Goal: Communication & Community: Answer question/provide support

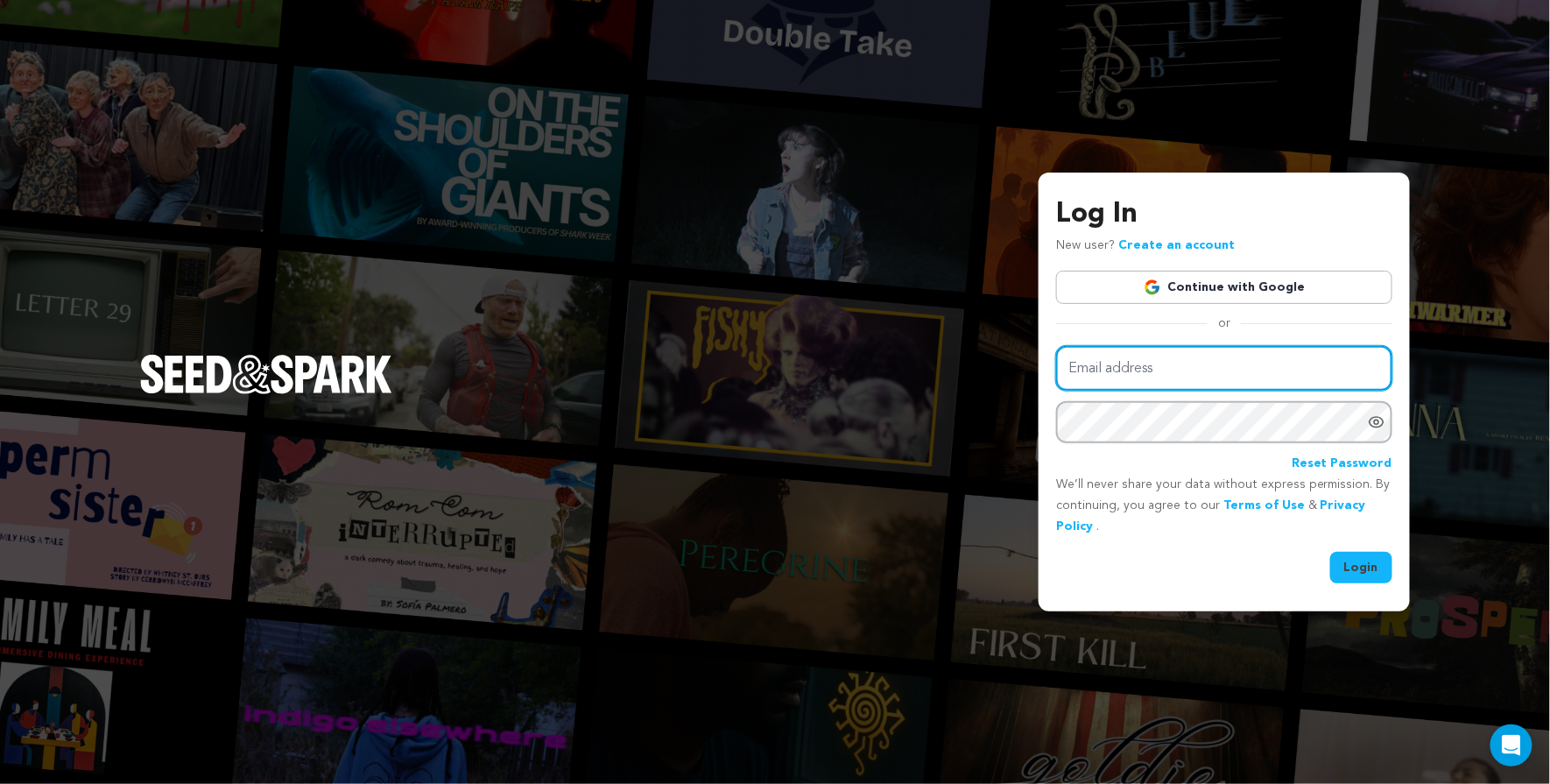
type input "sarmiite.poga@gmail.com"
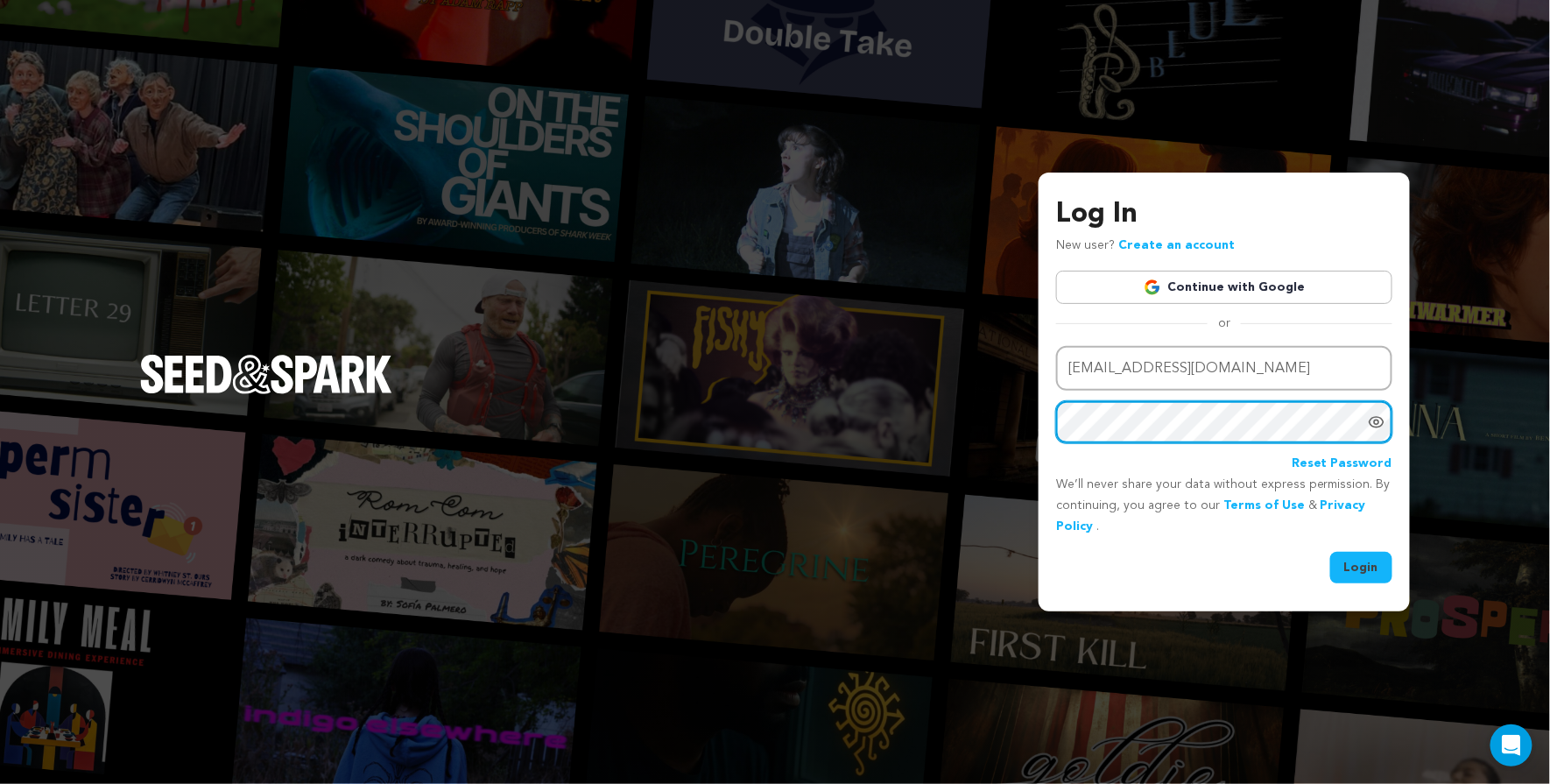
click at [1363, 566] on button "Login" at bounding box center [1361, 567] width 62 height 32
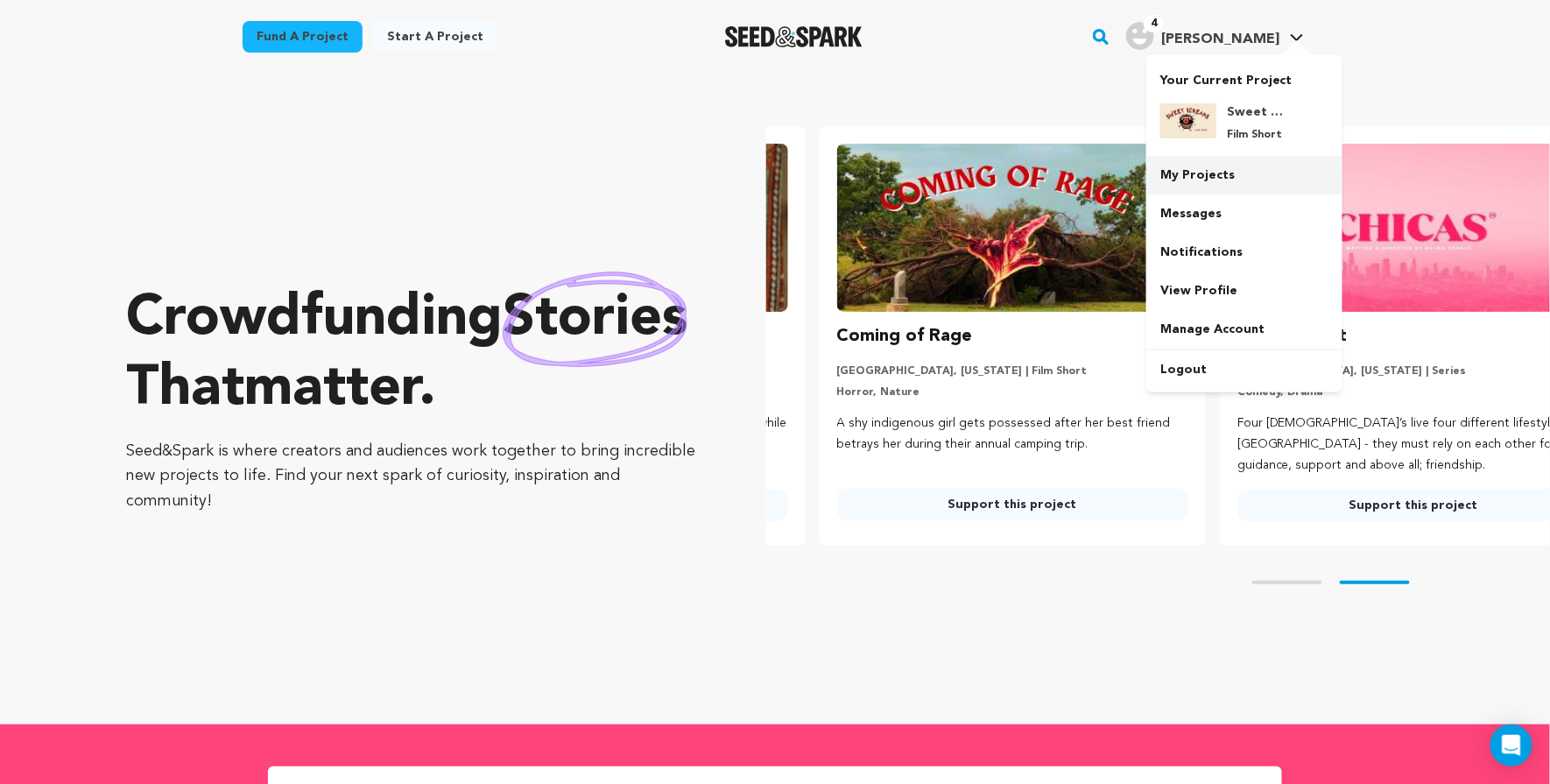
scroll to position [0, 413]
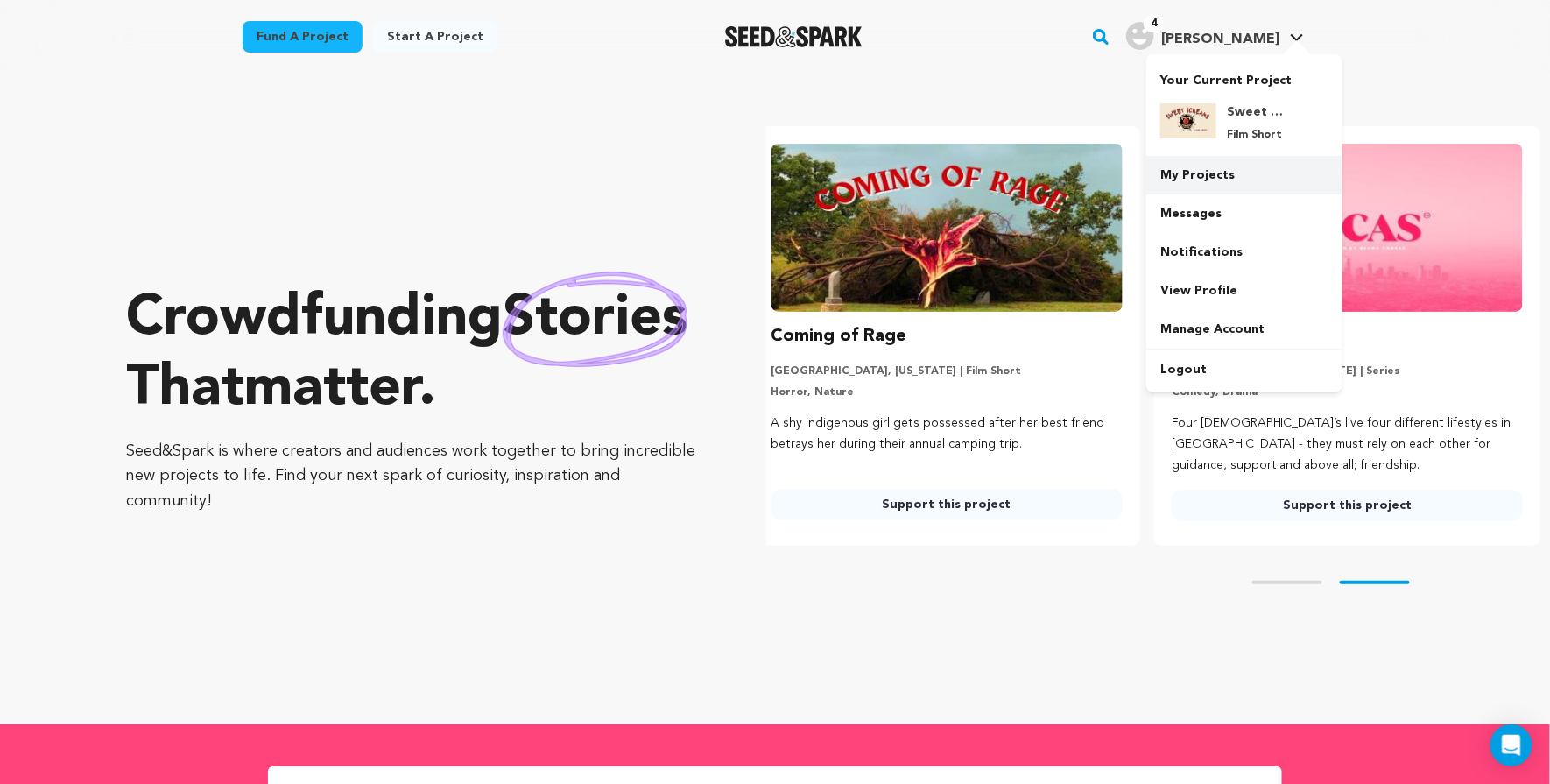
click at [1234, 188] on link "My Projects" at bounding box center [1245, 175] width 196 height 38
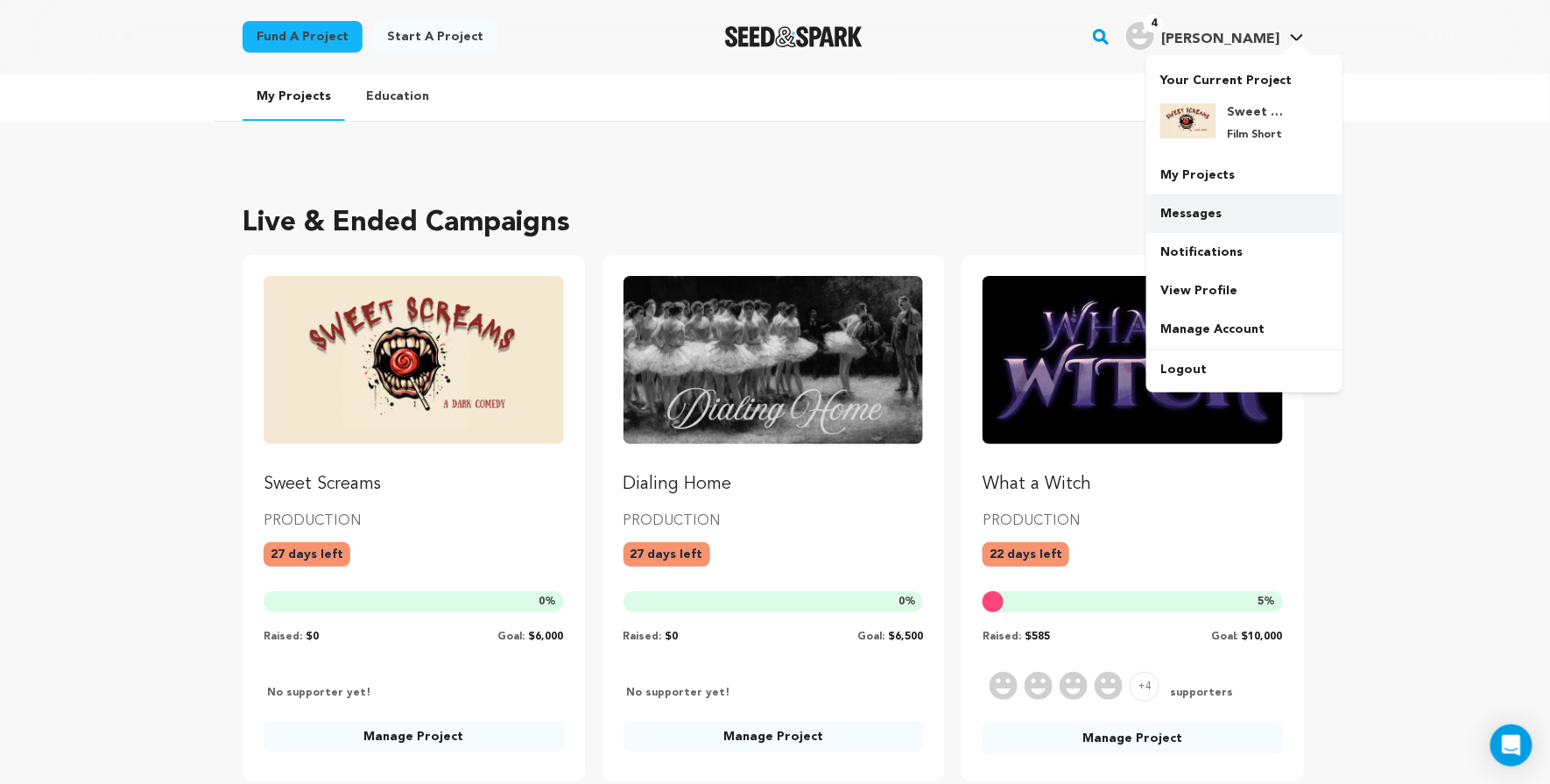
click at [1190, 216] on link "Messages" at bounding box center [1245, 213] width 196 height 38
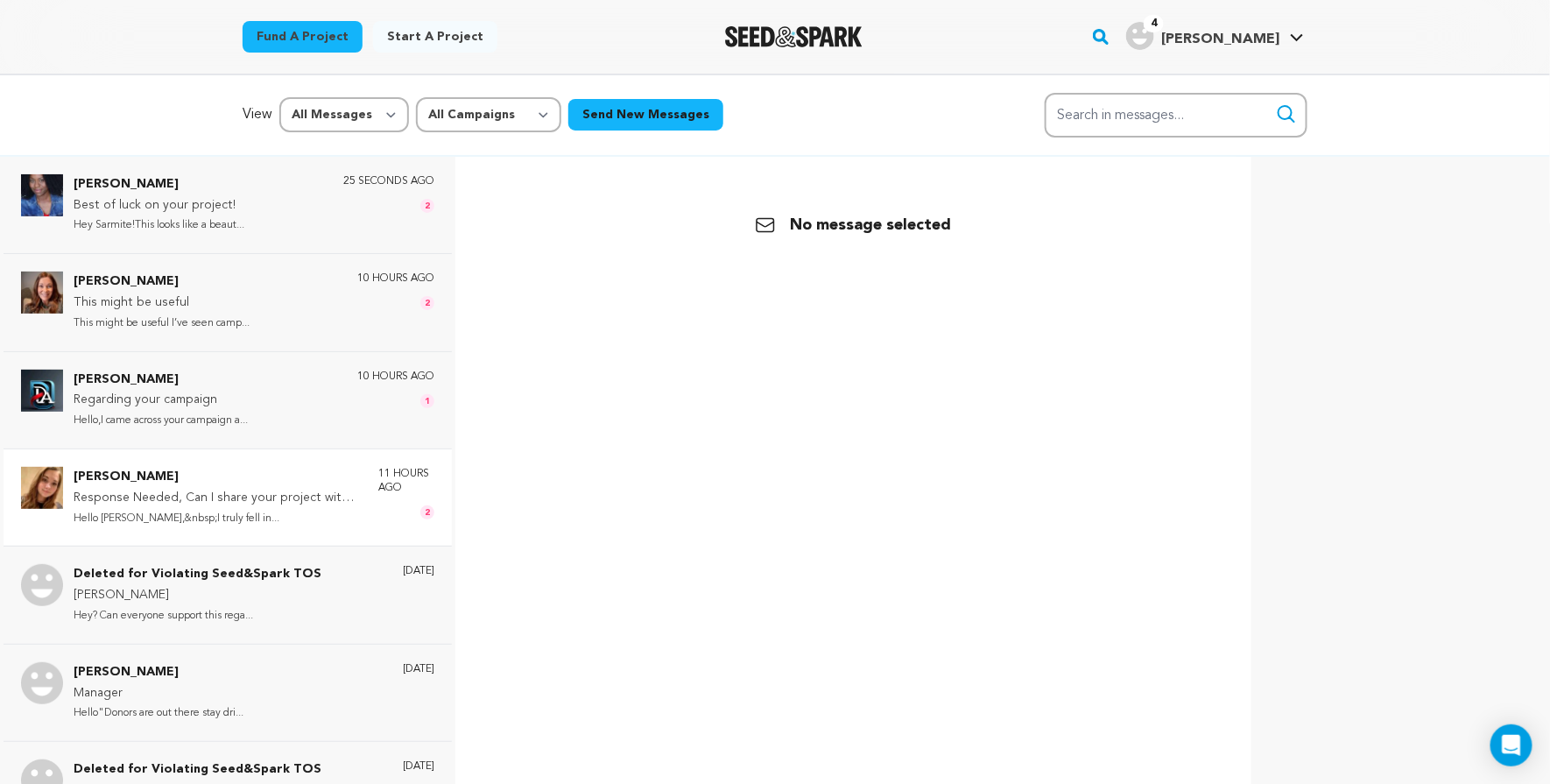
click at [349, 501] on p "Response Needed, Can I share your project with my friend and family!!!" at bounding box center [217, 498] width 287 height 21
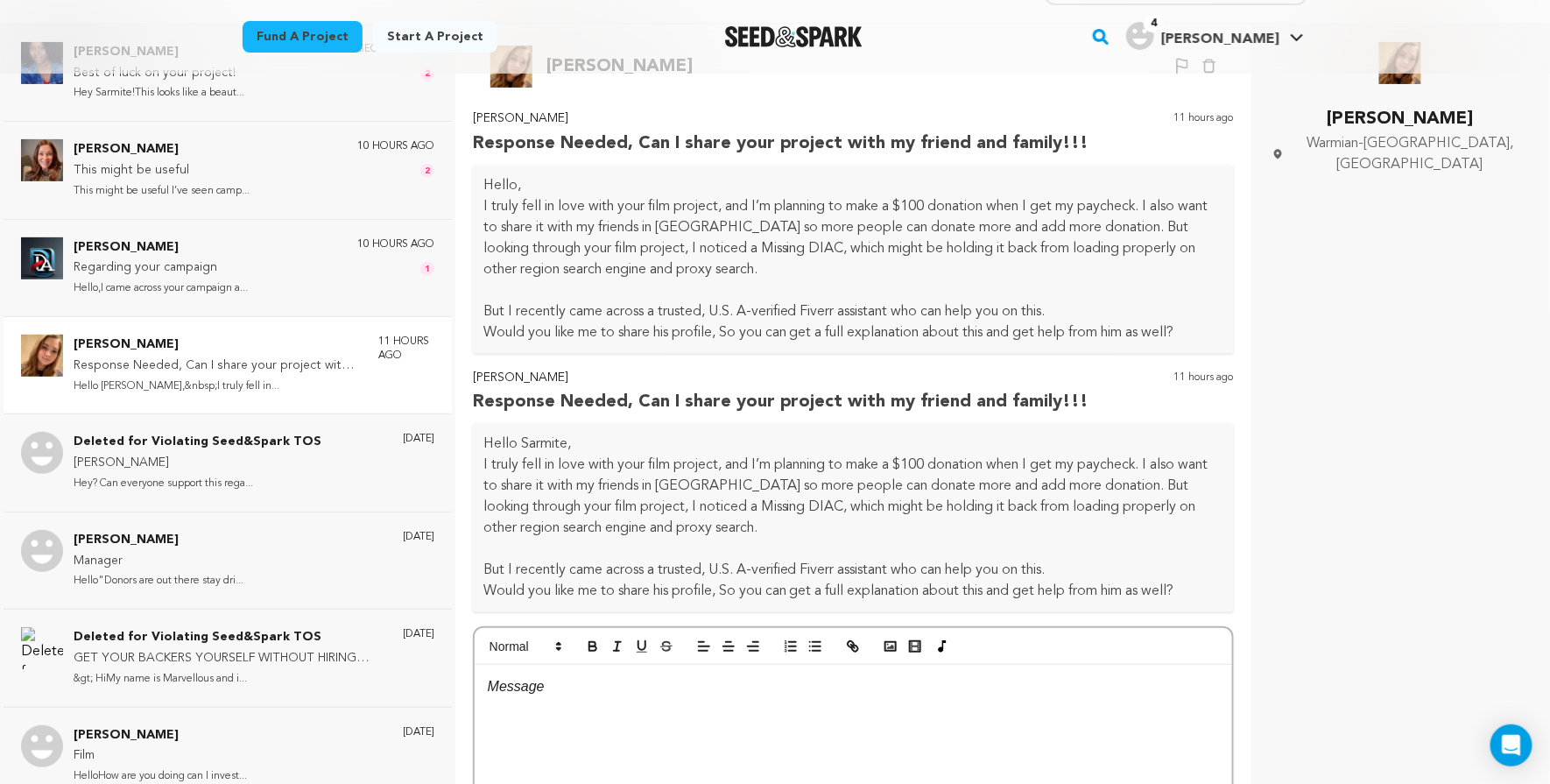
scroll to position [115, 0]
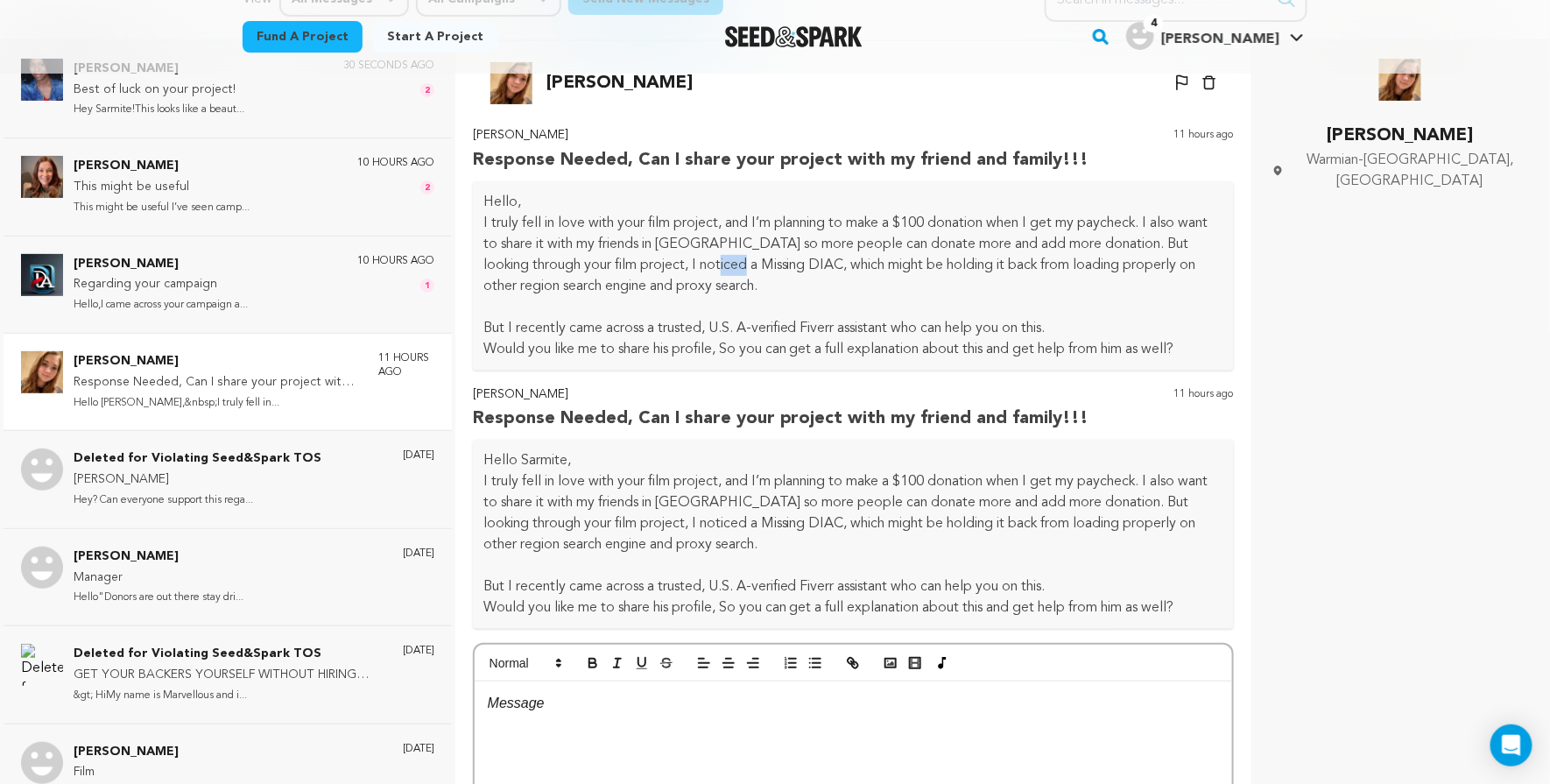
drag, startPoint x: 716, startPoint y: 259, endPoint x: 682, endPoint y: 259, distance: 34.0
click at [682, 259] on p "I truly fell in love with your film project, and I’m planning to make a $100 do…" at bounding box center [853, 254] width 740 height 84
copy p "DIAC"
click at [357, 304] on div "10 hours ago 1" at bounding box center [395, 284] width 77 height 61
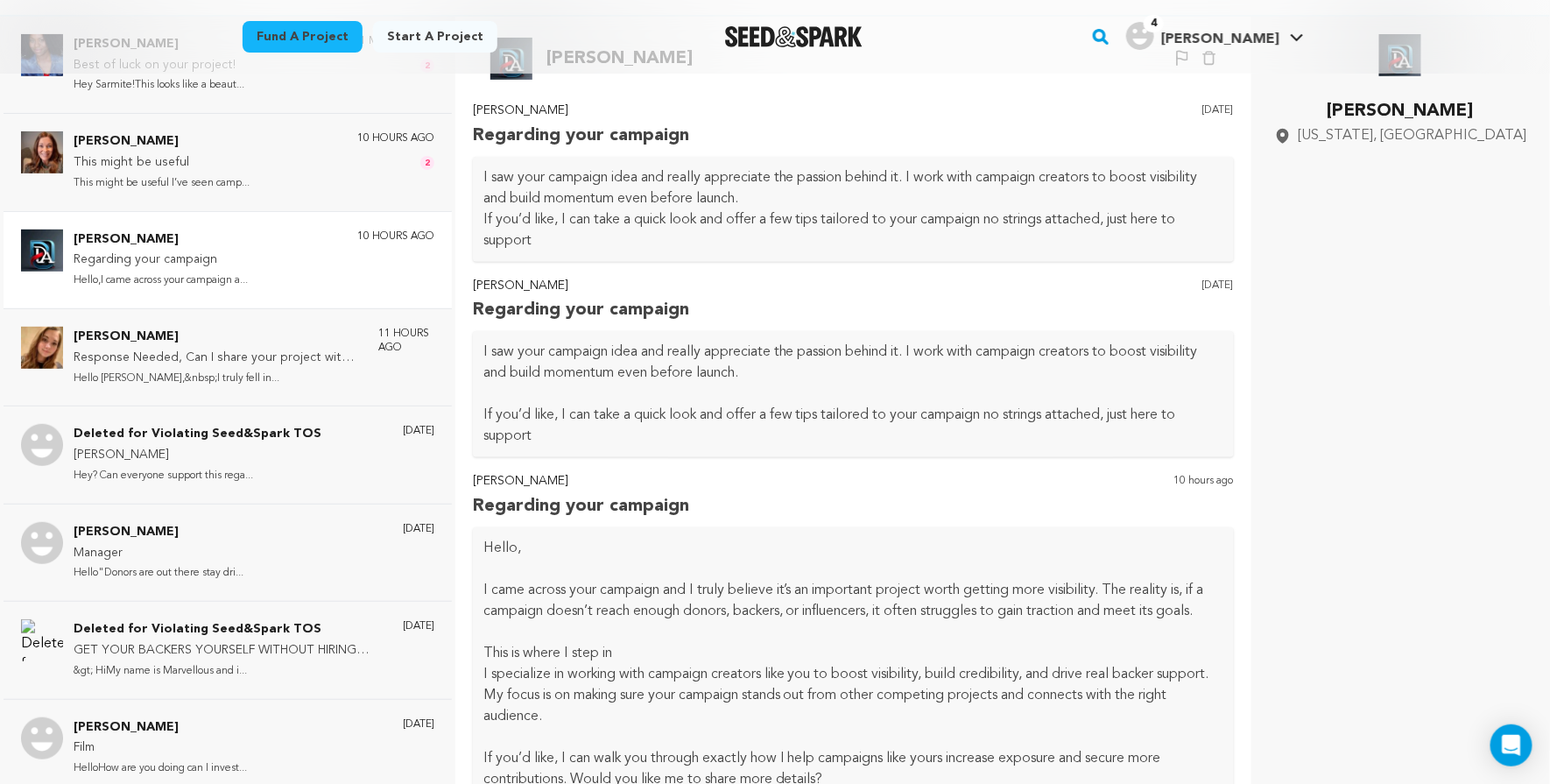
scroll to position [0, 0]
click at [303, 184] on div "Emily Johnson This might be useful This might be useful I’ve seen camp... 10 ho…" at bounding box center [253, 162] width 361 height 61
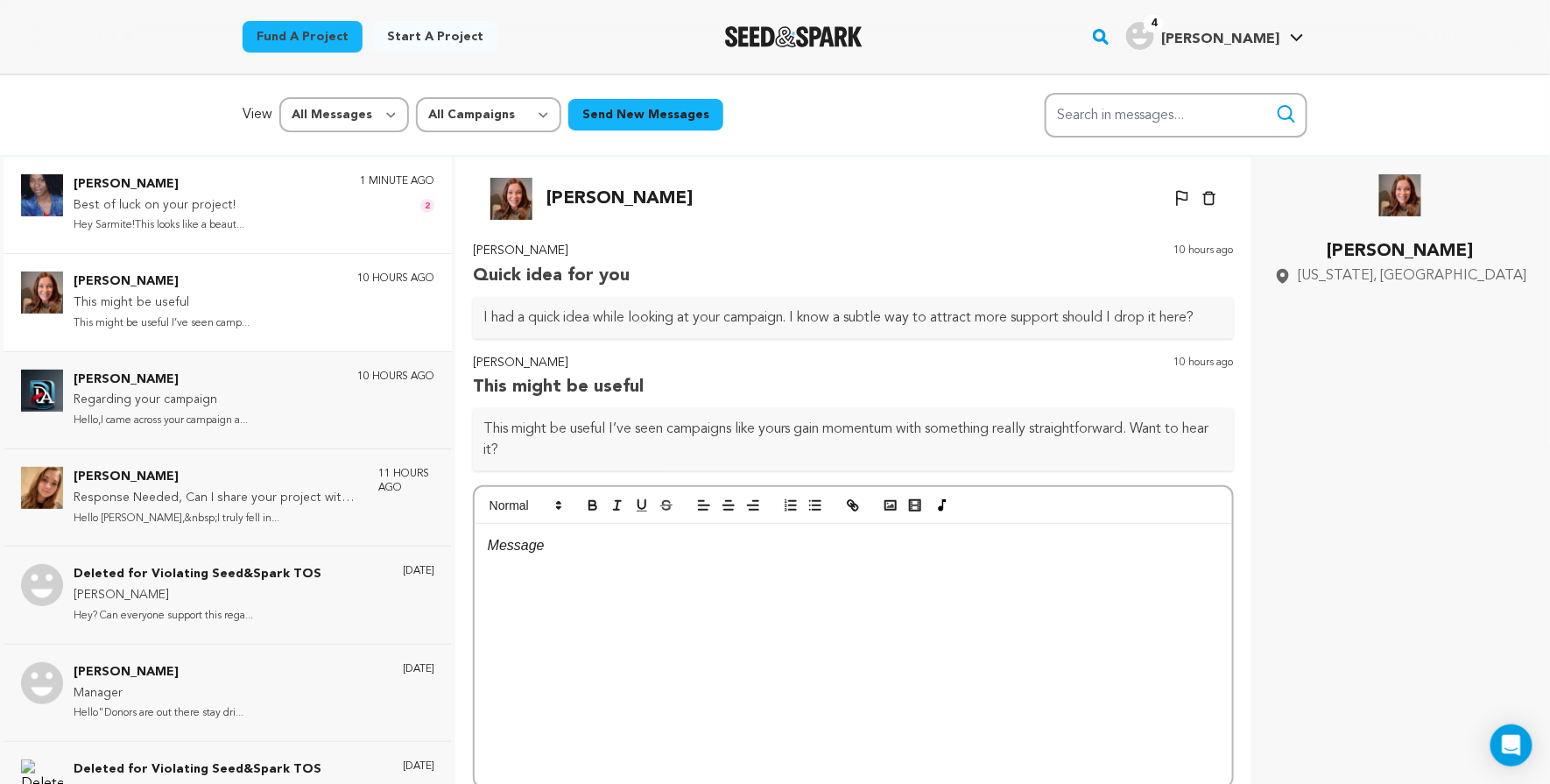
click at [293, 185] on div "Sonya Leslie Best of luck on your project! Hey Sarmite!This looks like a beaut.…" at bounding box center [253, 204] width 361 height 61
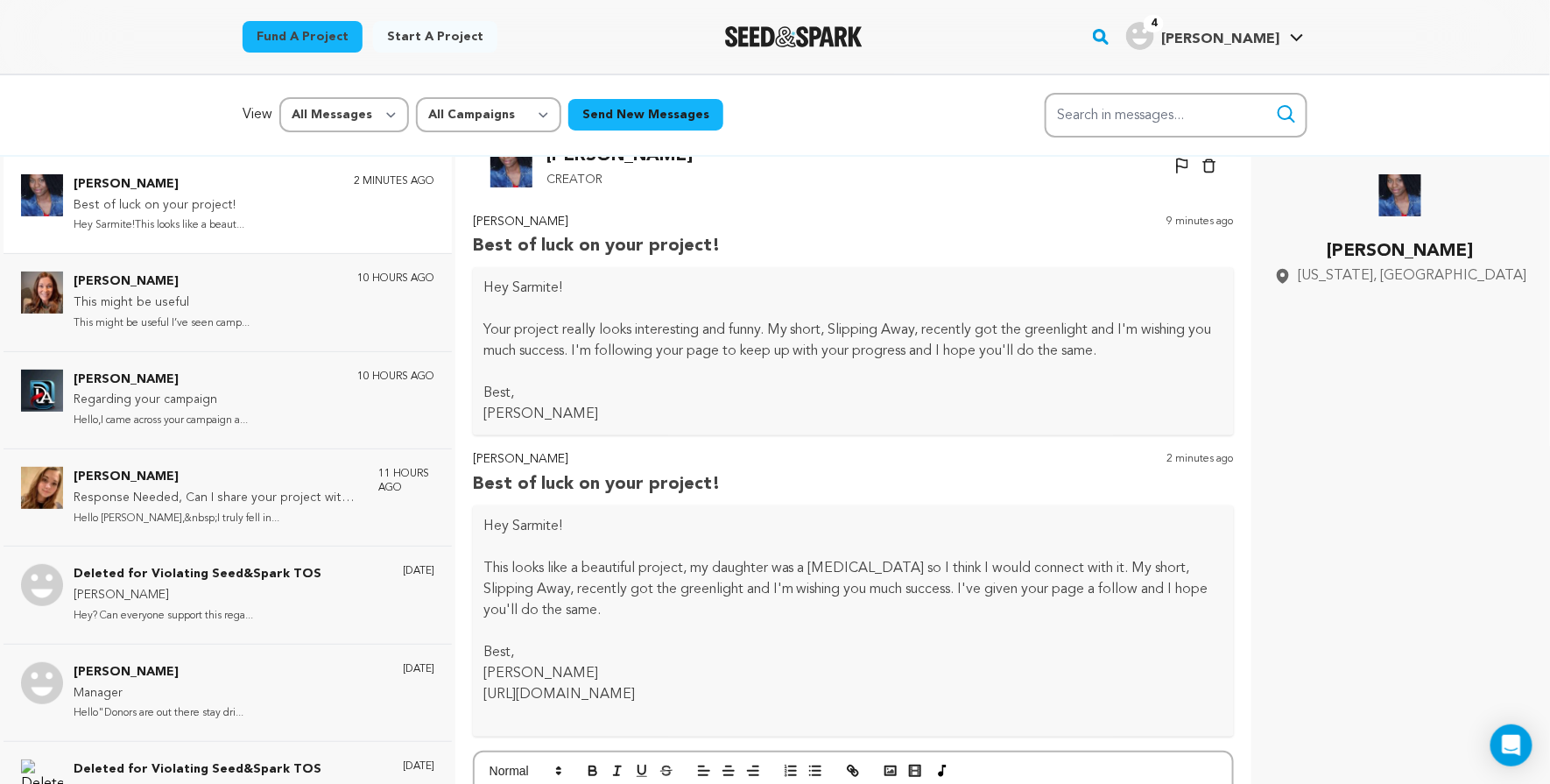
scroll to position [54, 0]
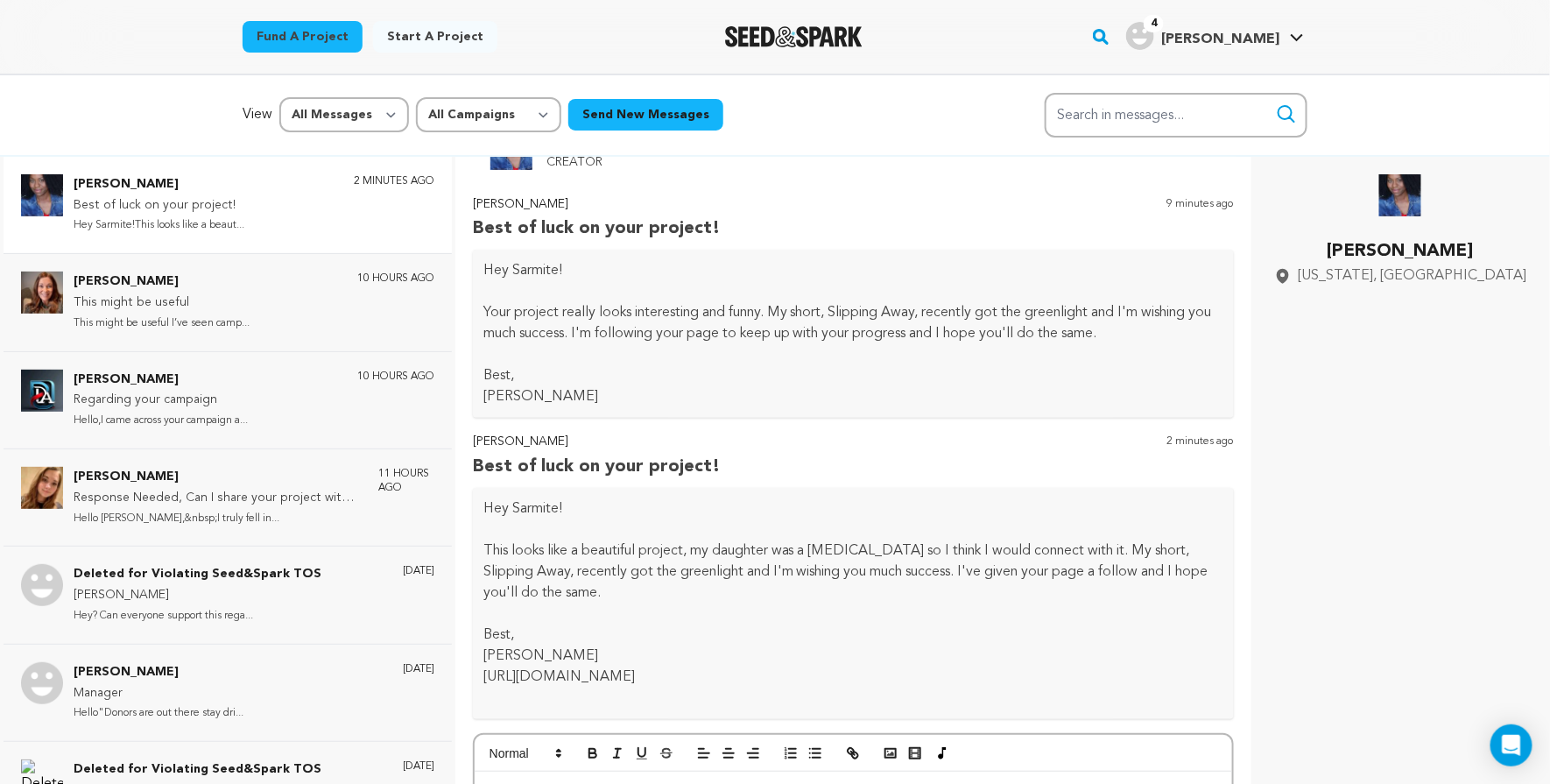
drag, startPoint x: 778, startPoint y: 673, endPoint x: 482, endPoint y: 664, distance: 296.1
click at [483, 667] on p "https://seedandspark.com/fund/slipping-away" at bounding box center [853, 677] width 740 height 21
copy p "https://seedandspark.com/fund/slipping-away"
click at [878, 624] on p "Best," at bounding box center [853, 634] width 740 height 21
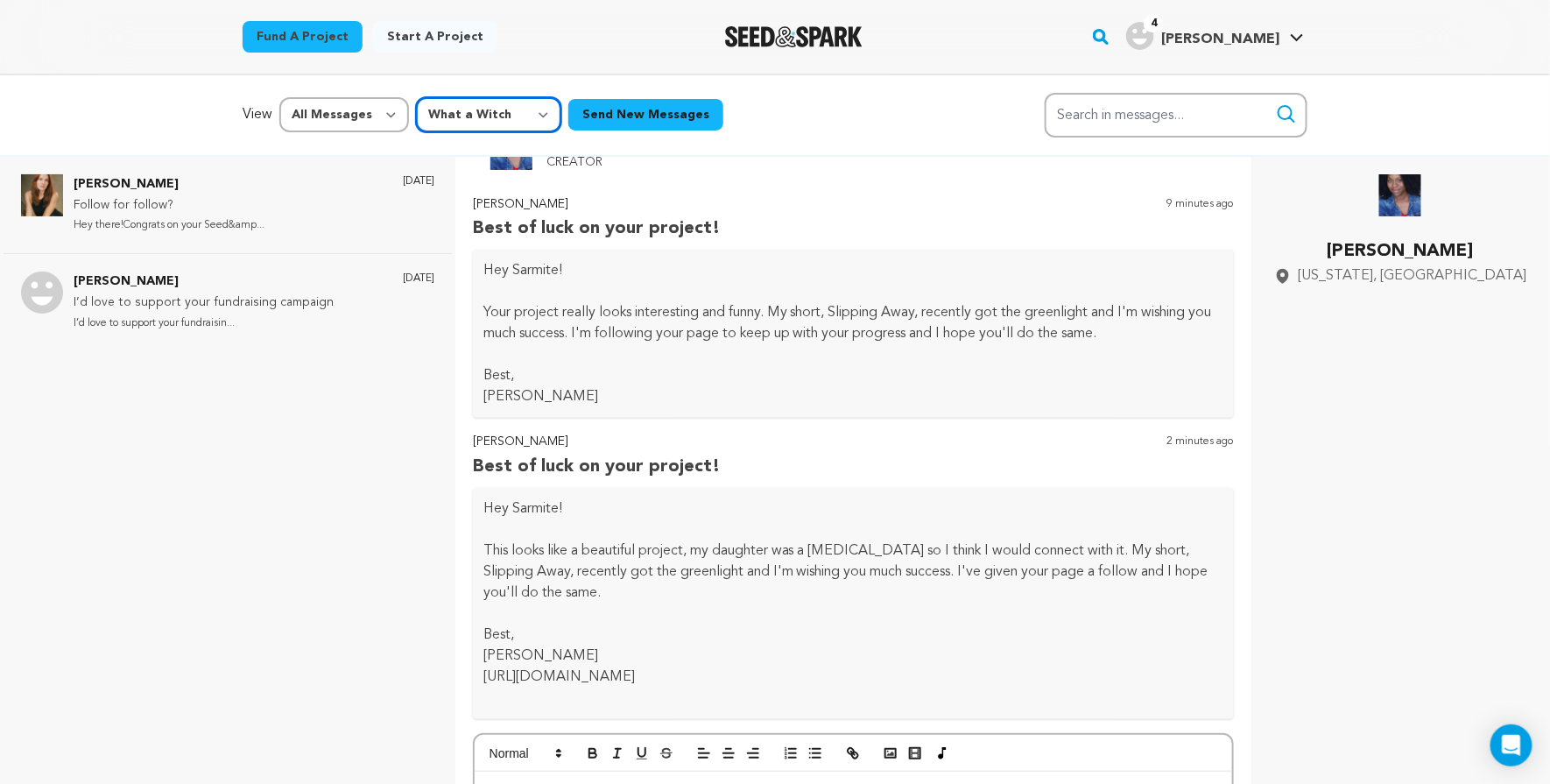
scroll to position [0, 0]
select select "63404"
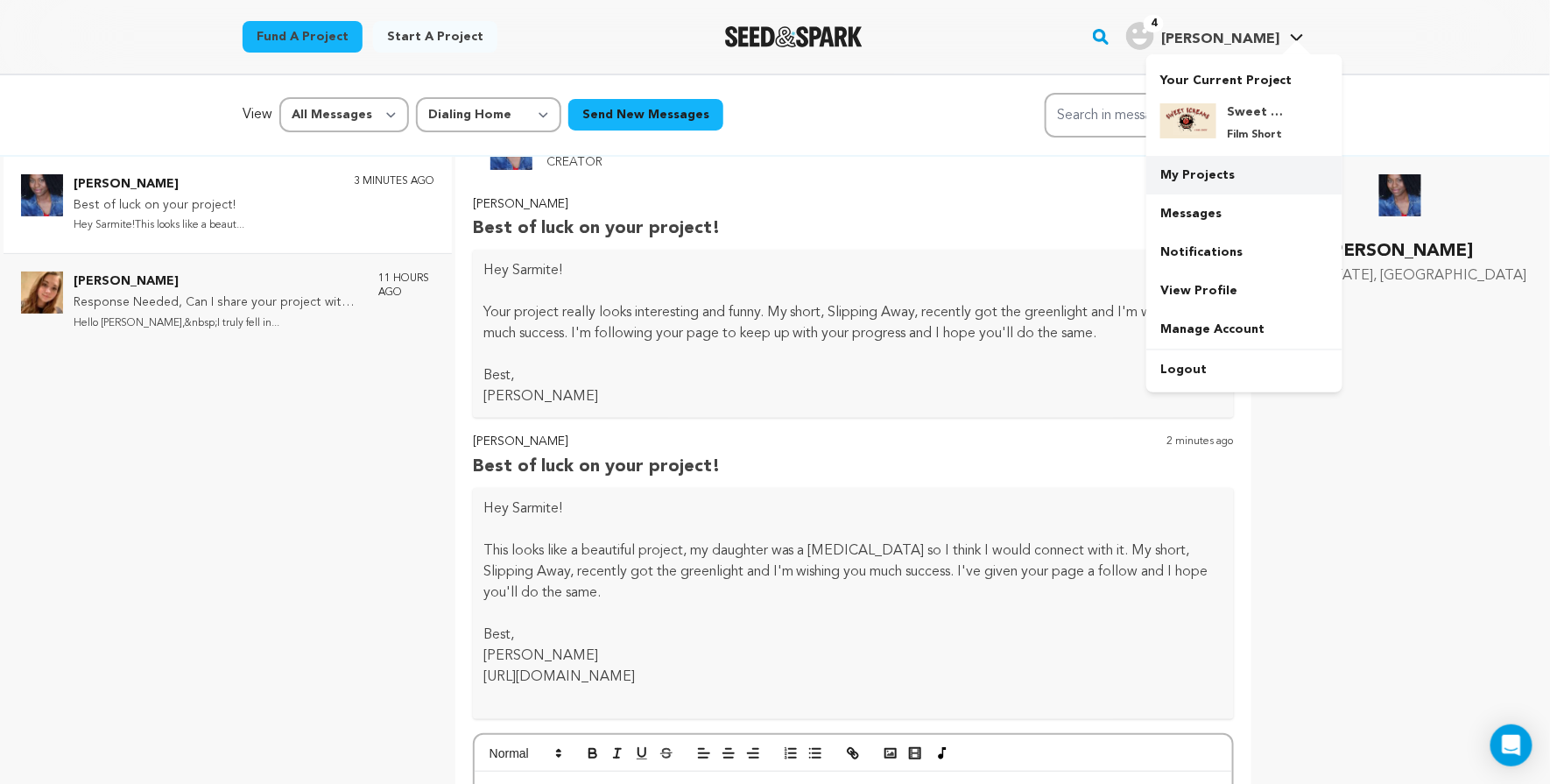
click at [1247, 174] on link "My Projects" at bounding box center [1245, 175] width 196 height 38
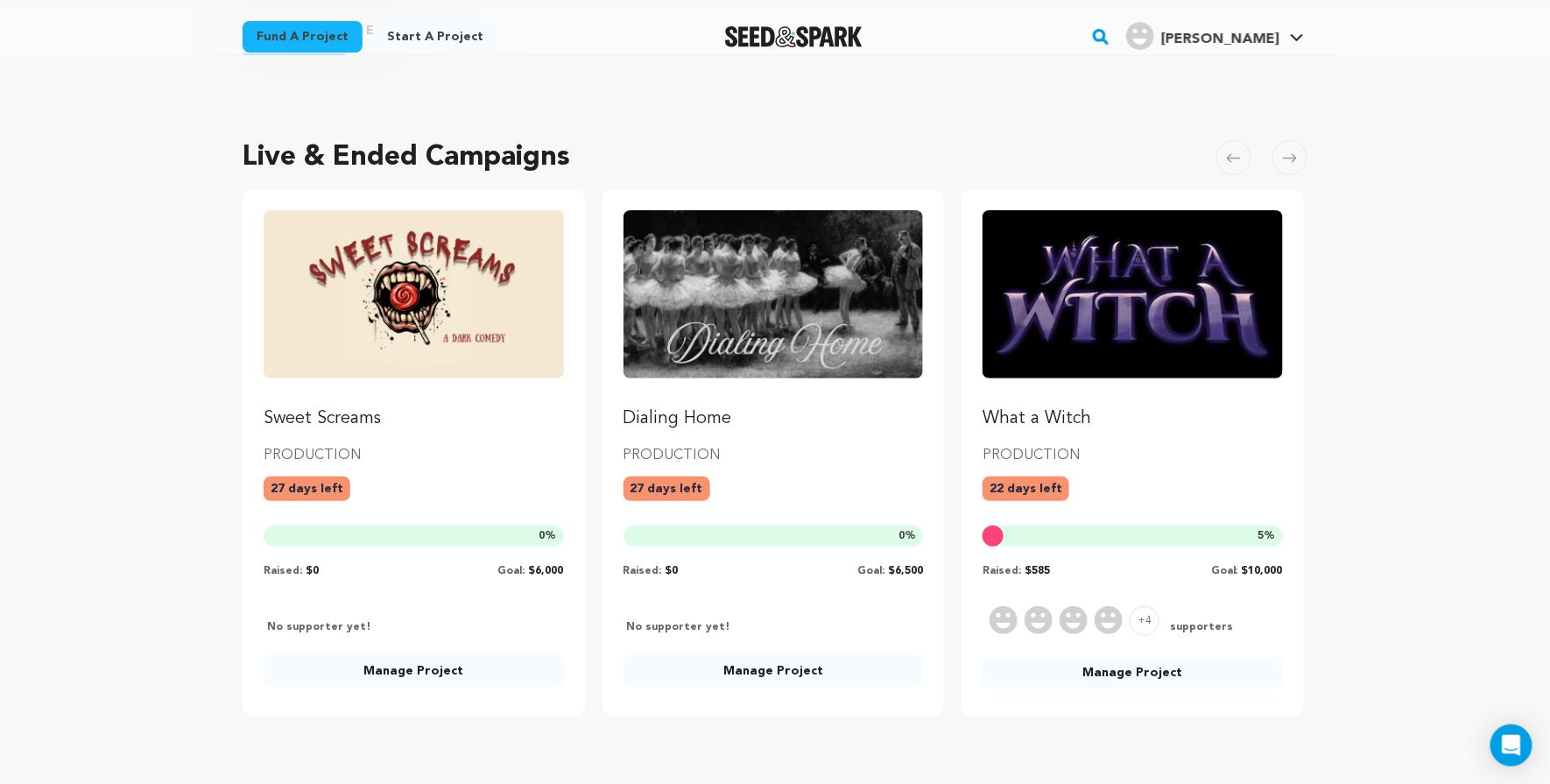
scroll to position [65, 0]
click at [882, 415] on p "Dialing Home" at bounding box center [773, 418] width 301 height 25
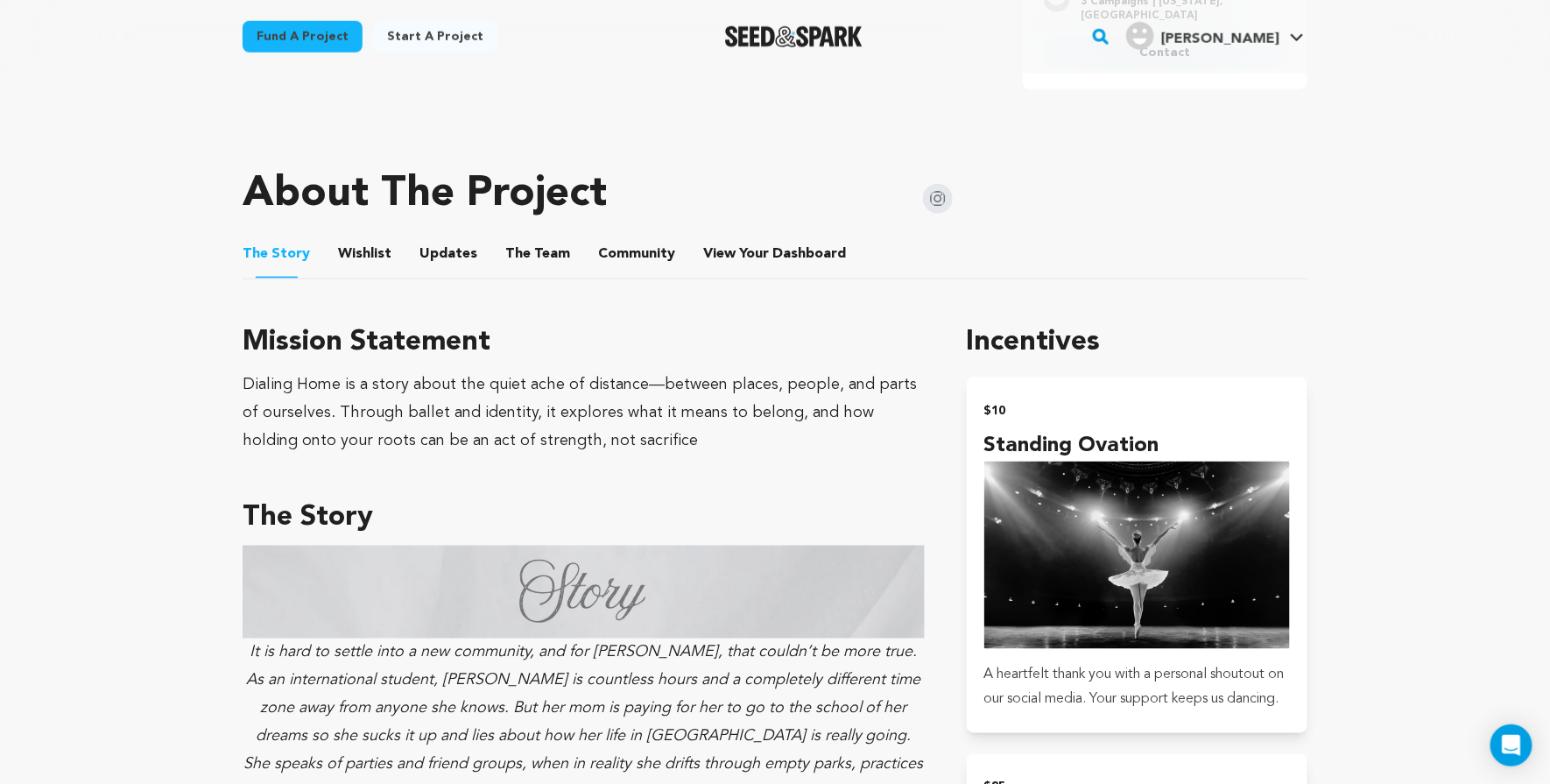
scroll to position [290, 0]
